Goal: Information Seeking & Learning: Find specific fact

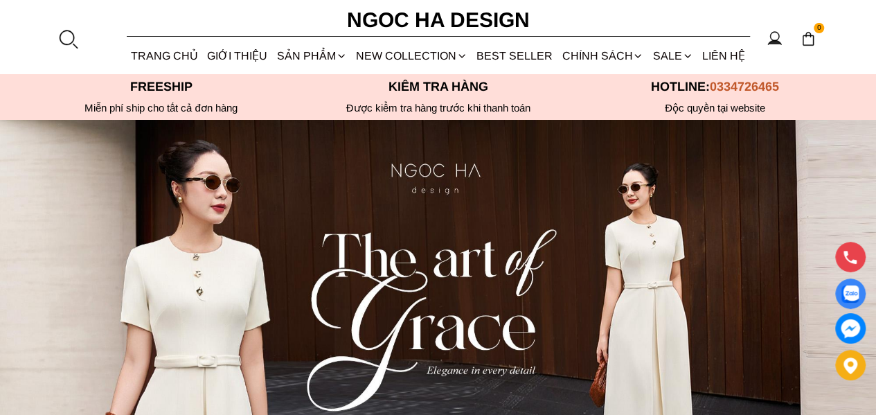
click at [71, 37] on div at bounding box center [67, 38] width 21 height 21
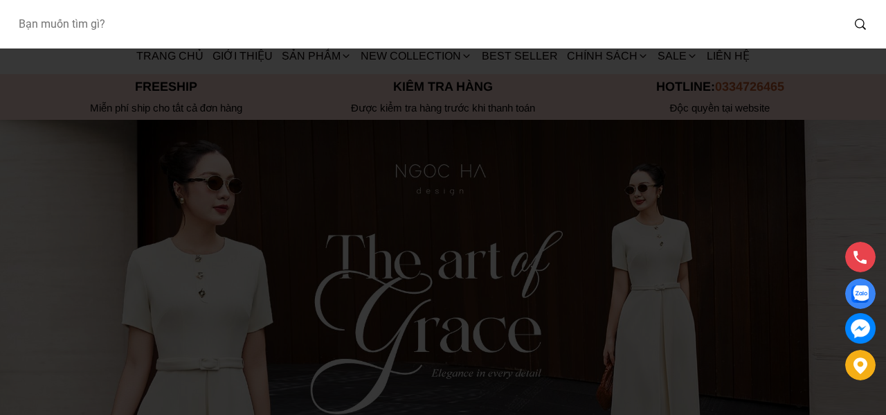
click at [105, 30] on input "Input search Bạn muốn tìm gì?" at bounding box center [424, 24] width 835 height 32
type input "bj142"
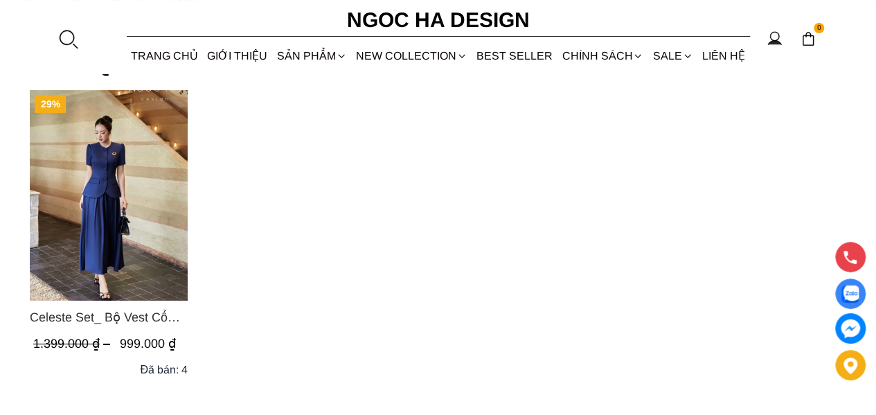
scroll to position [138, 0]
